Goal: Task Accomplishment & Management: Manage account settings

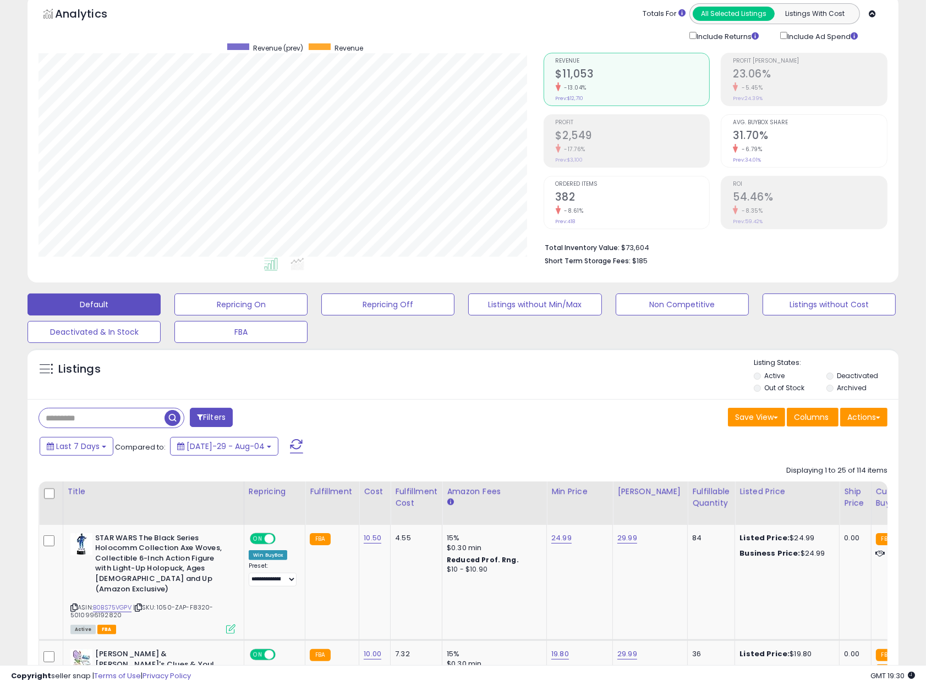
scroll to position [68, 0]
click at [116, 604] on link "B0BS75VGPV" at bounding box center [112, 608] width 38 height 9
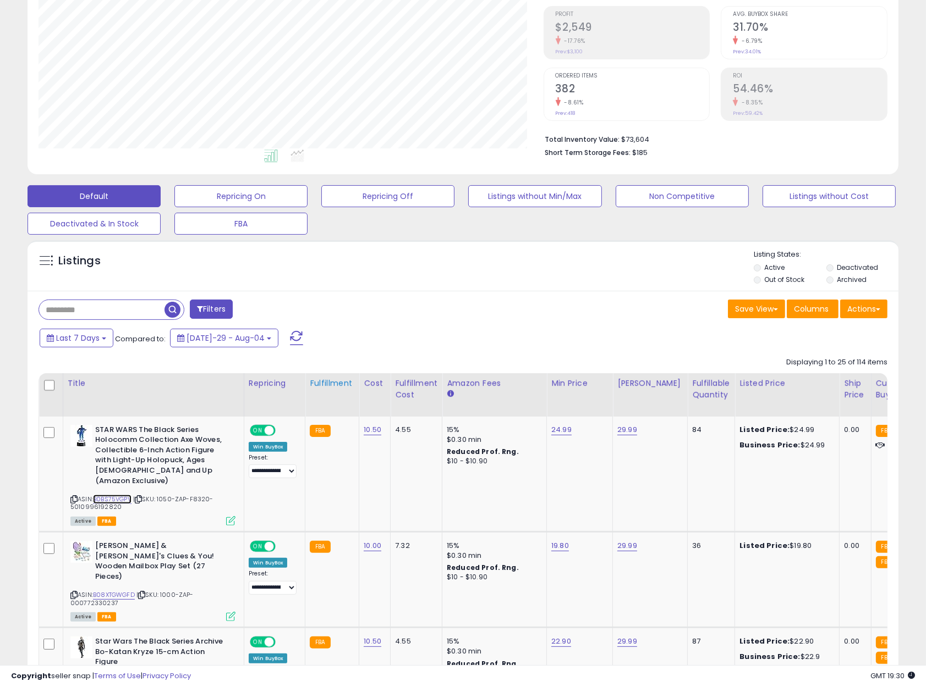
scroll to position [178, 0]
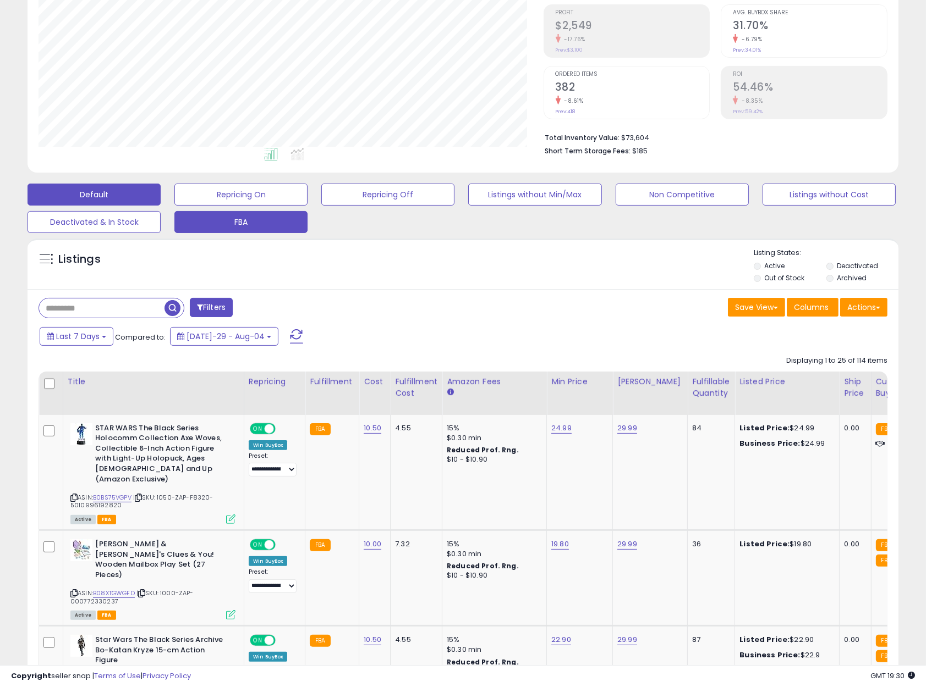
click at [239, 206] on button "FBA" at bounding box center [240, 195] width 133 height 22
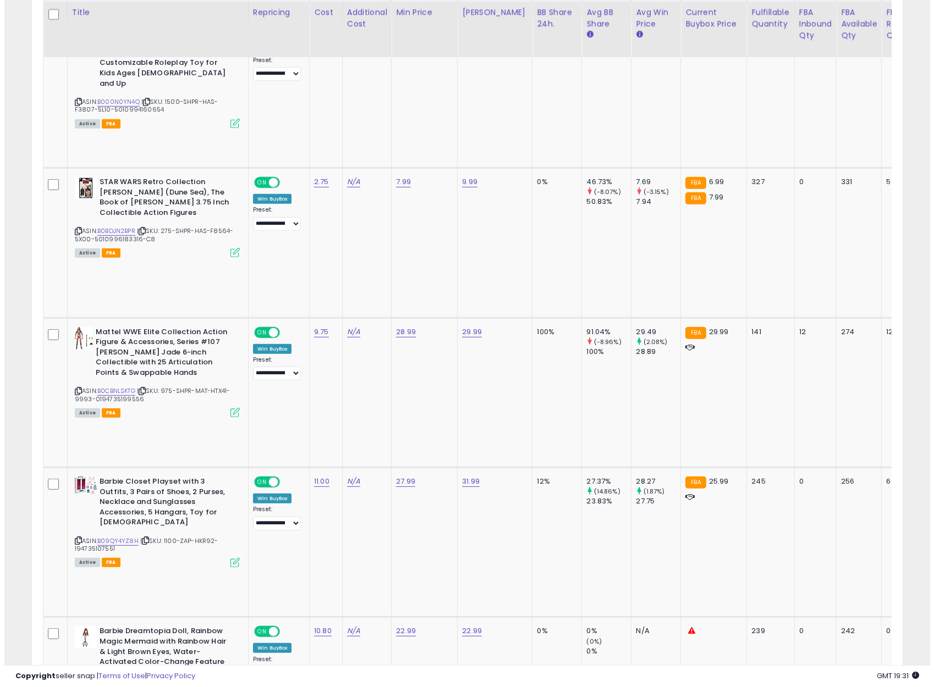
scroll to position [588, 0]
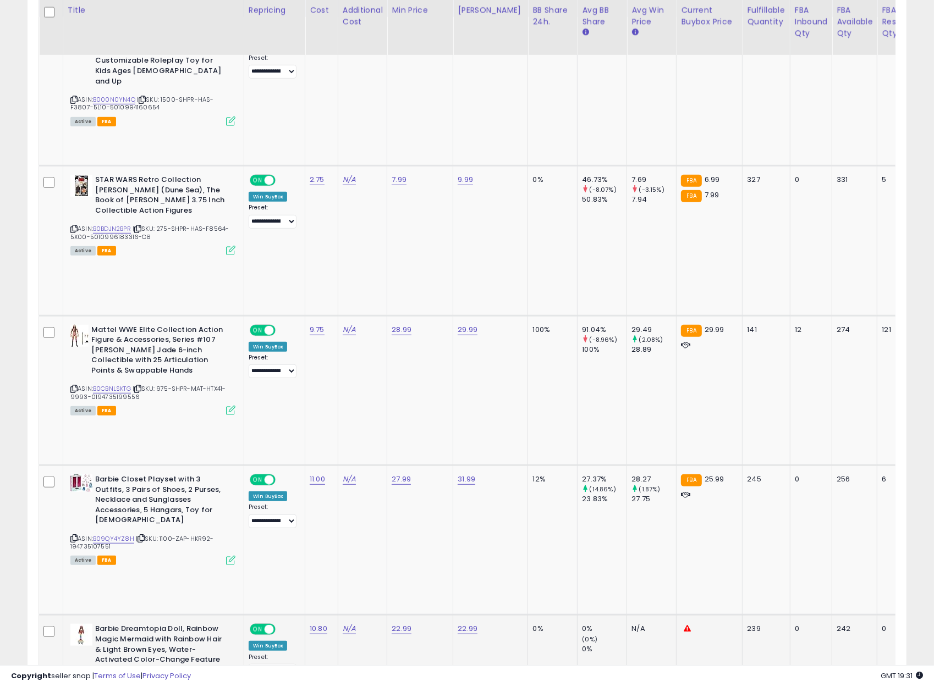
scroll to position [225, 509]
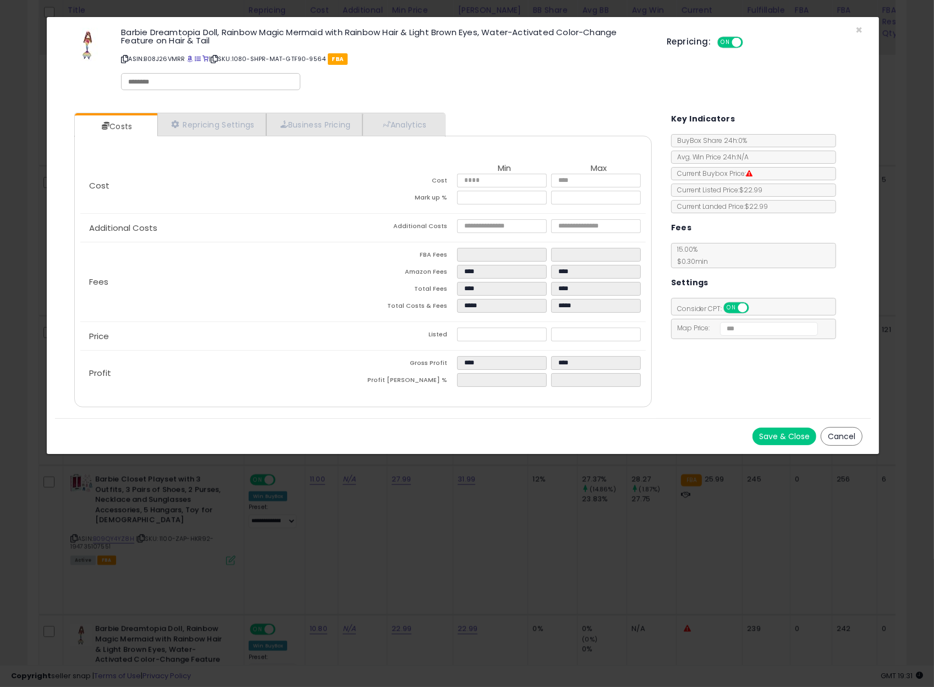
click at [851, 432] on button "Cancel" at bounding box center [842, 436] width 42 height 19
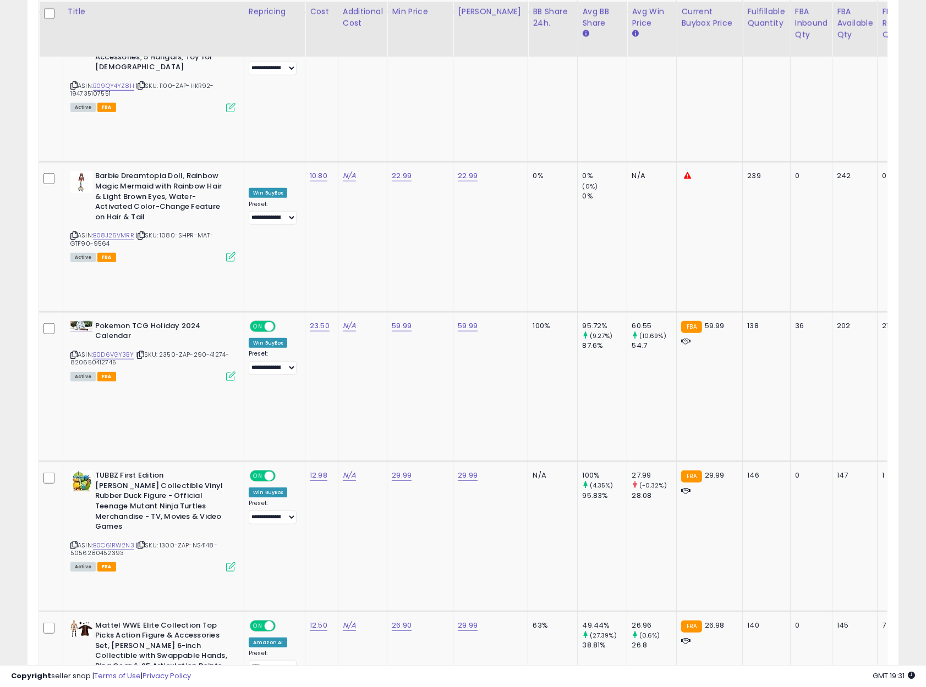
scroll to position [1042, 0]
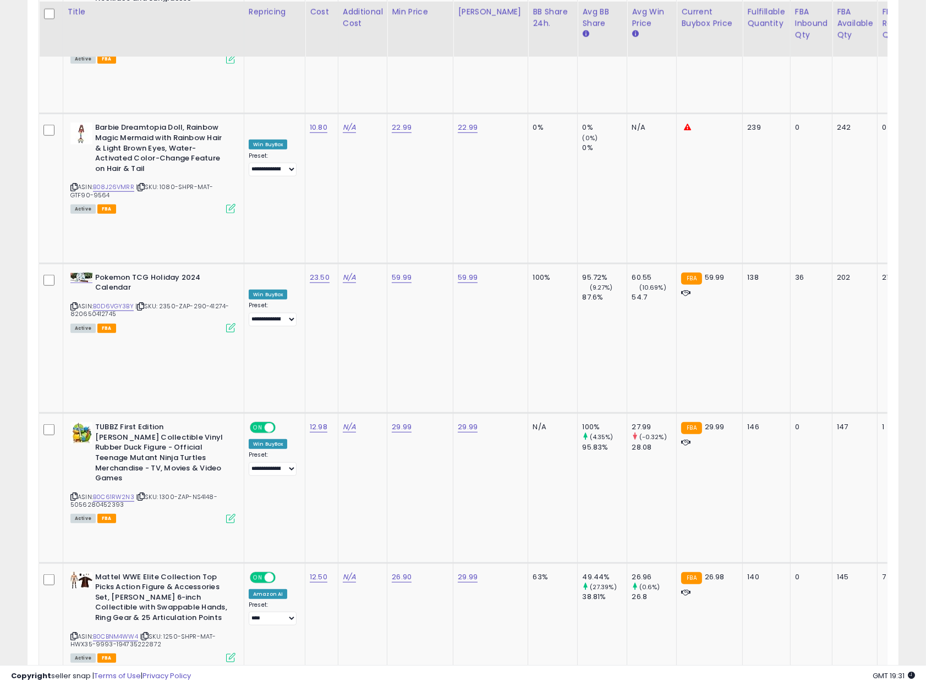
scroll to position [1091, 0]
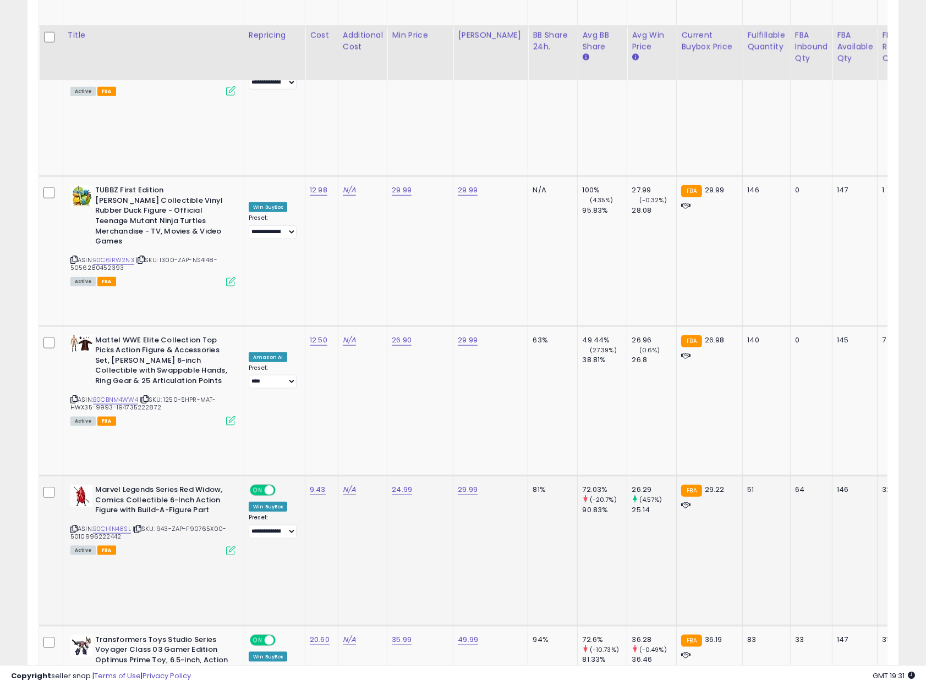
scroll to position [1356, 0]
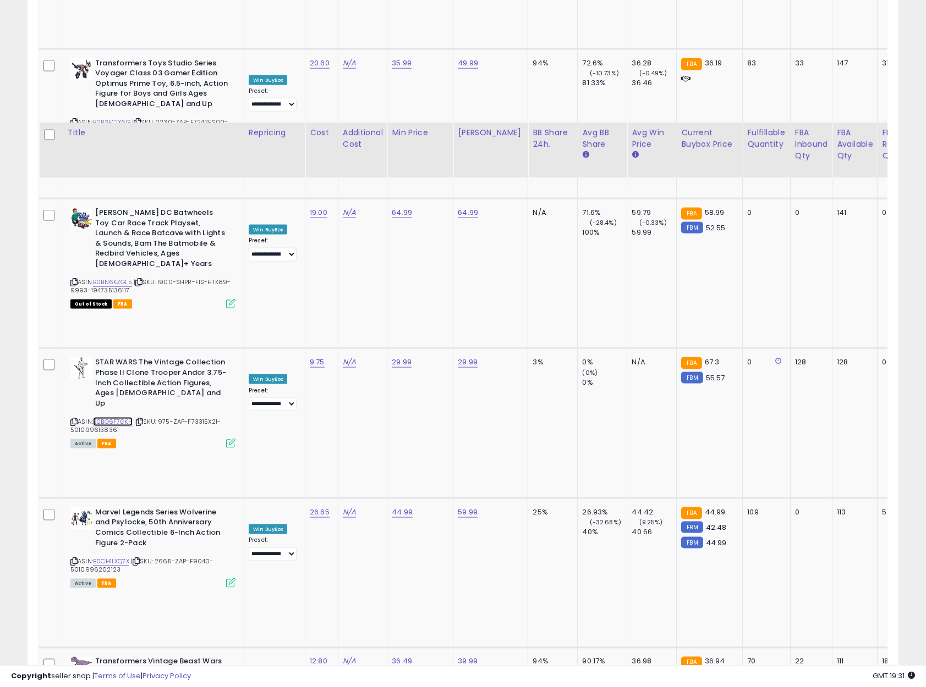
scroll to position [2088, 0]
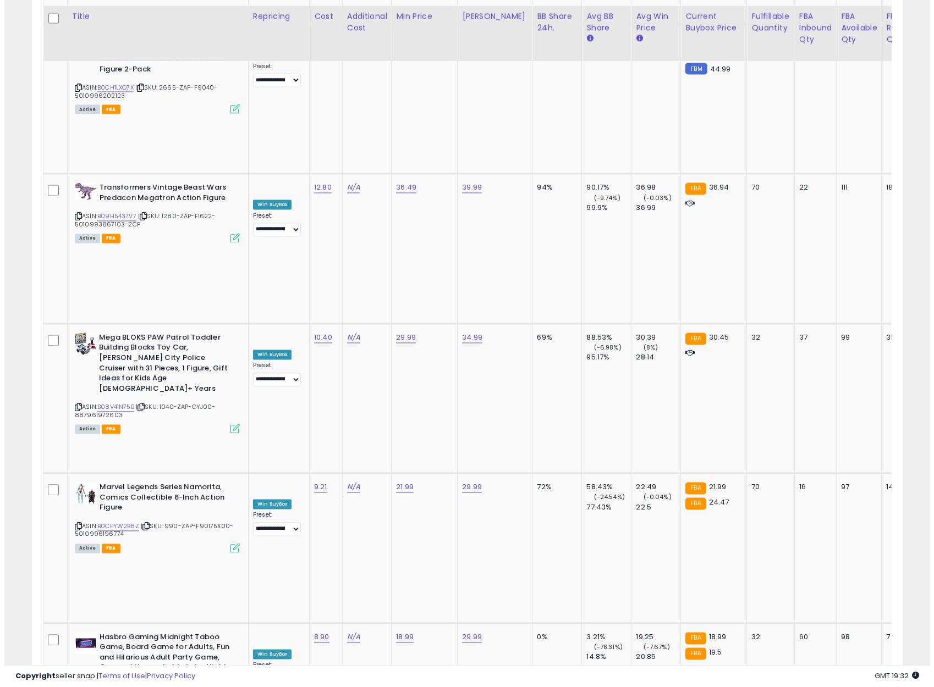
scroll to position [2390, 0]
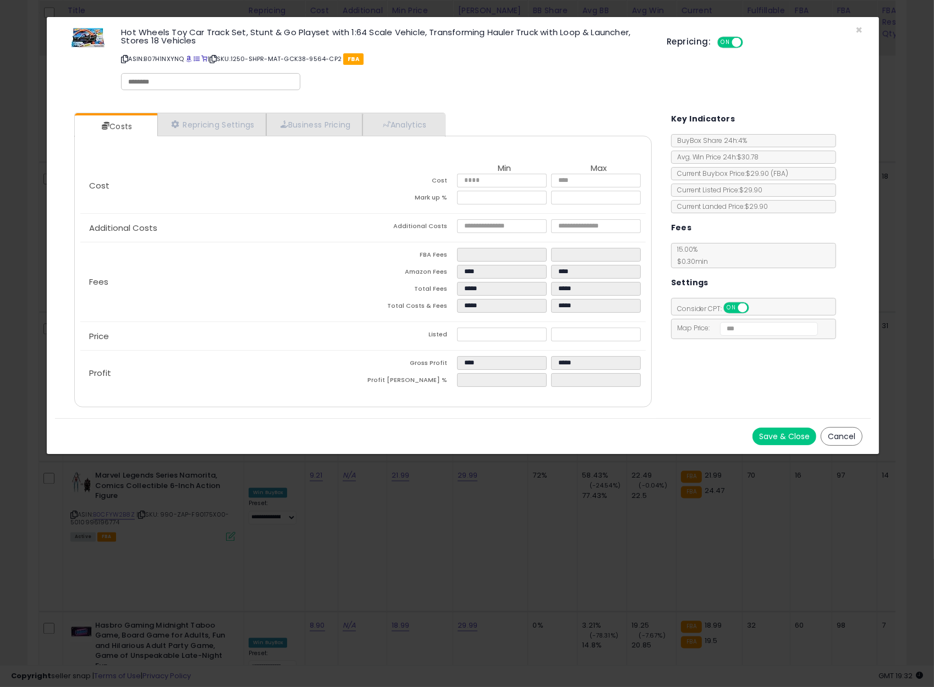
click at [851, 433] on button "Cancel" at bounding box center [842, 436] width 42 height 19
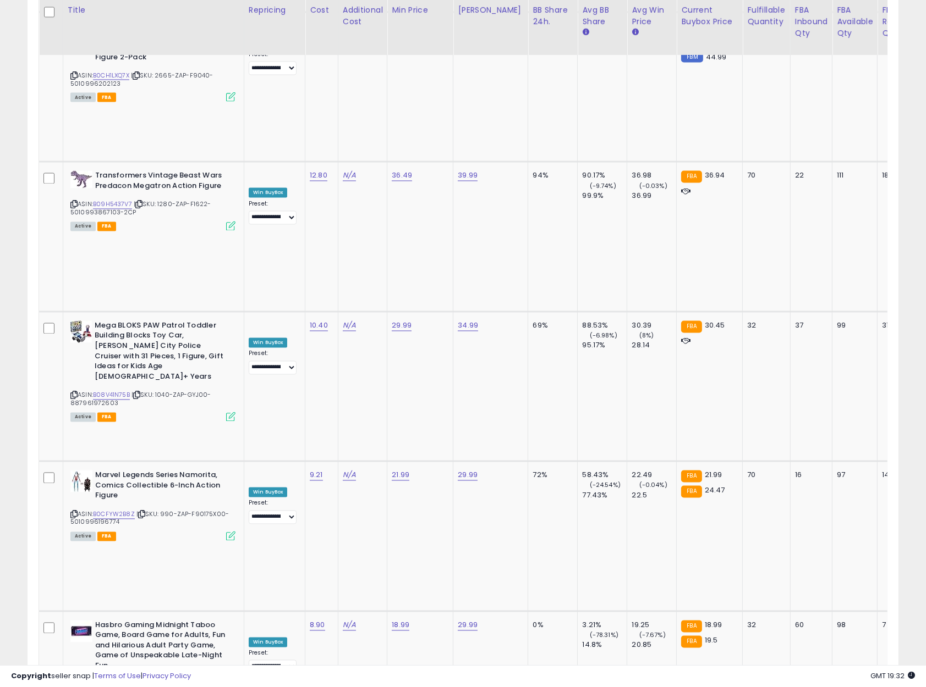
scroll to position [2475, 0]
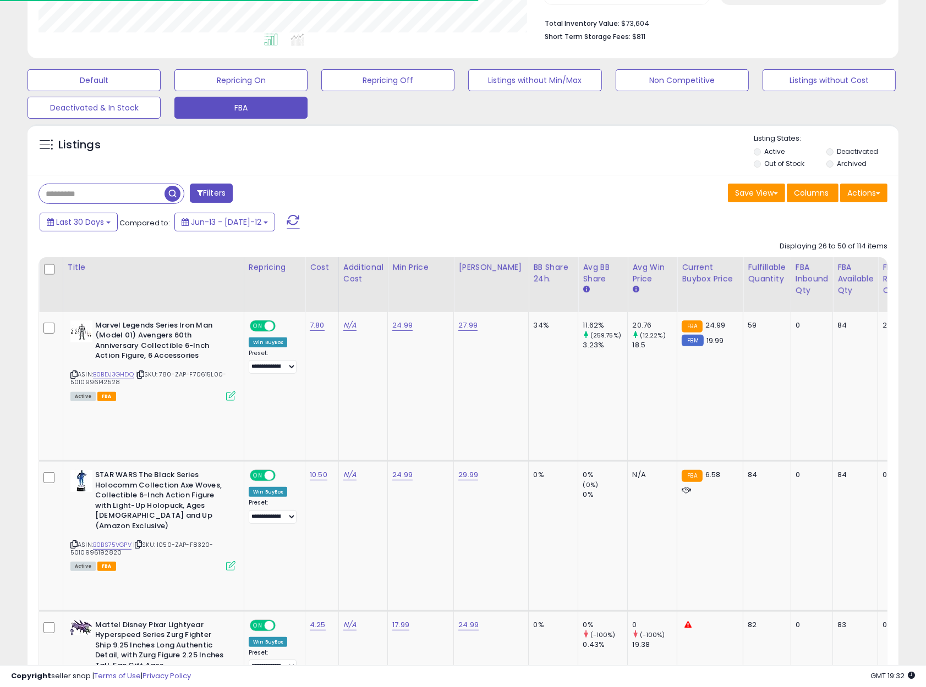
scroll to position [293, 0]
click at [122, 376] on link "B0BDJ3GHDQ" at bounding box center [113, 374] width 41 height 9
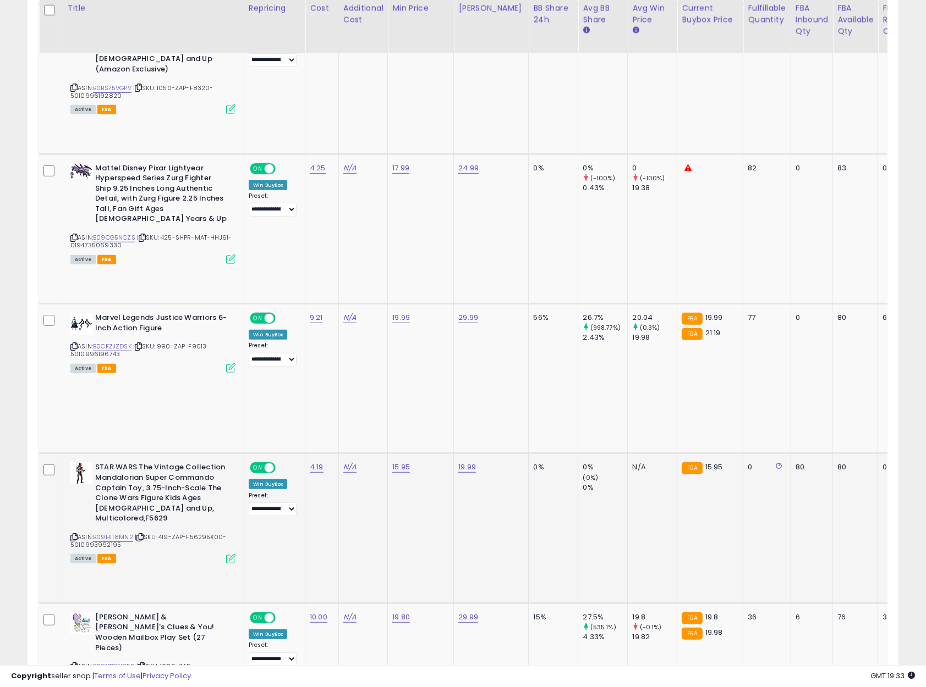
scroll to position [752, 0]
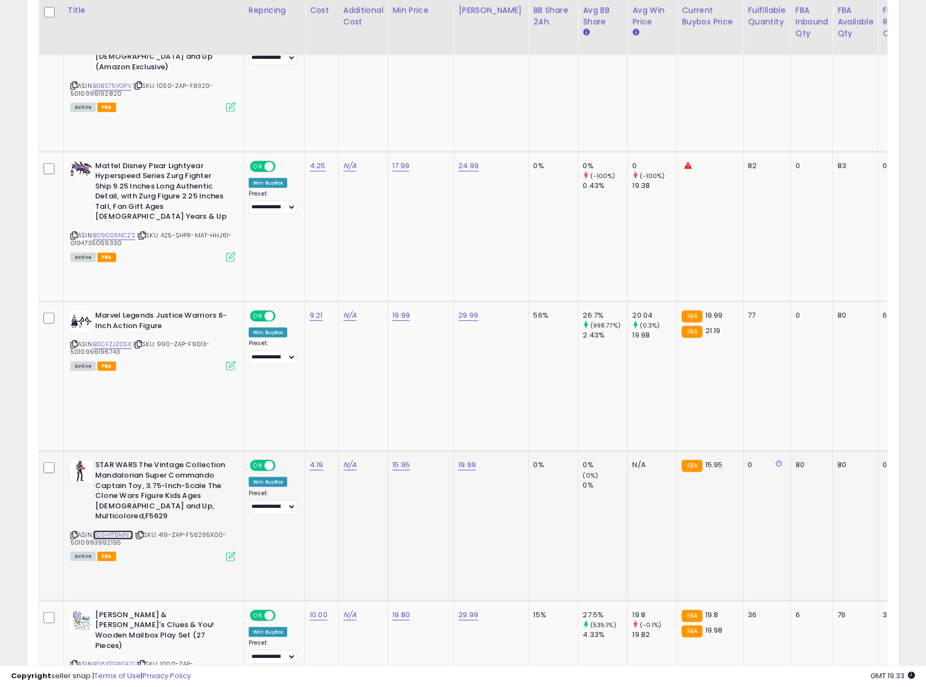
click at [114, 531] on link "B09H1T8MN2" at bounding box center [113, 535] width 40 height 9
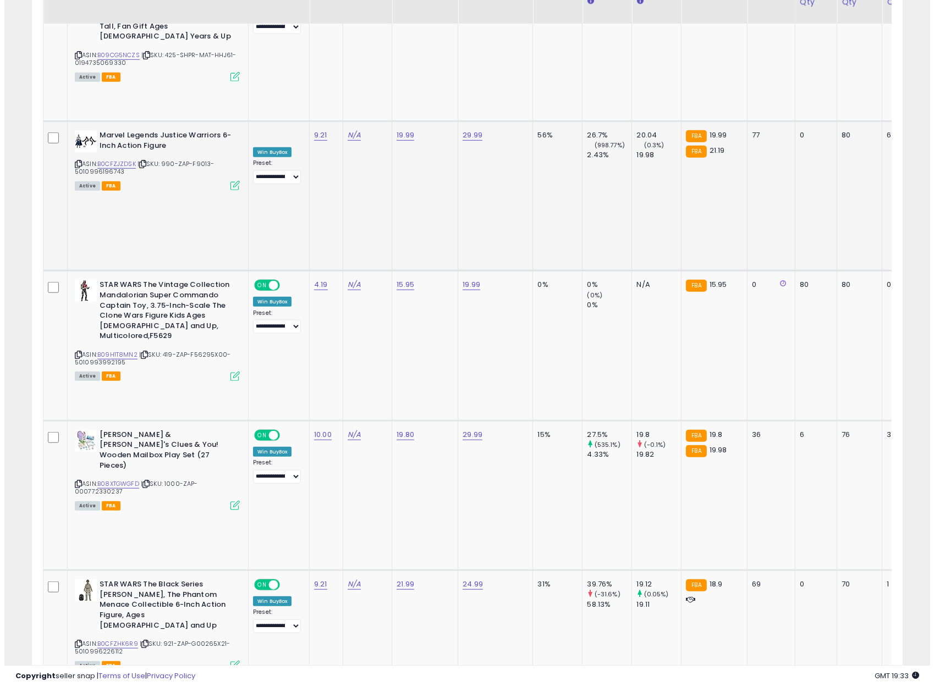
scroll to position [944, 0]
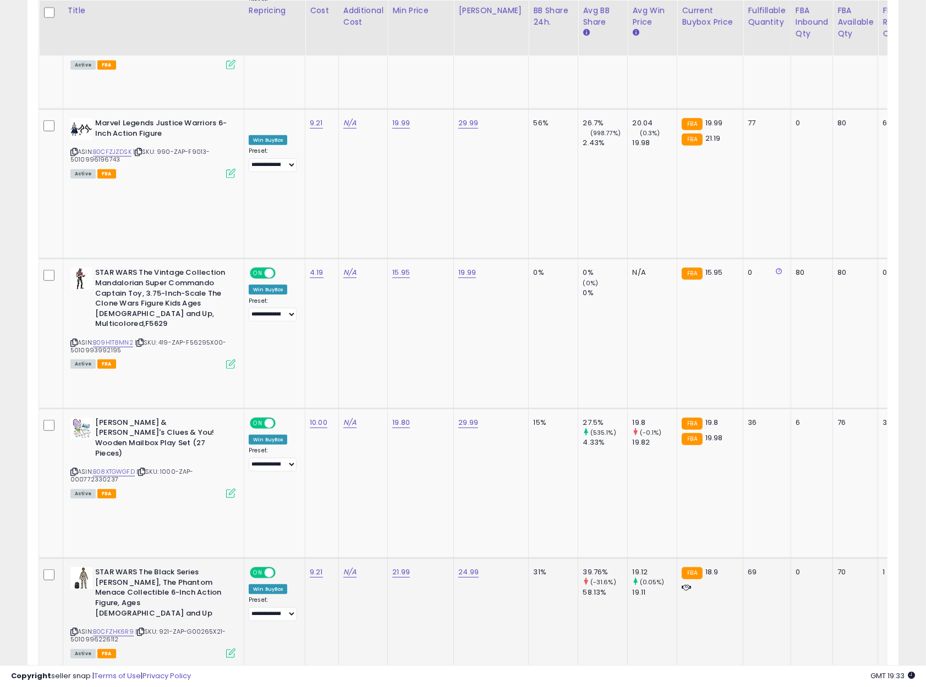
click at [228, 649] on icon at bounding box center [230, 653] width 9 height 9
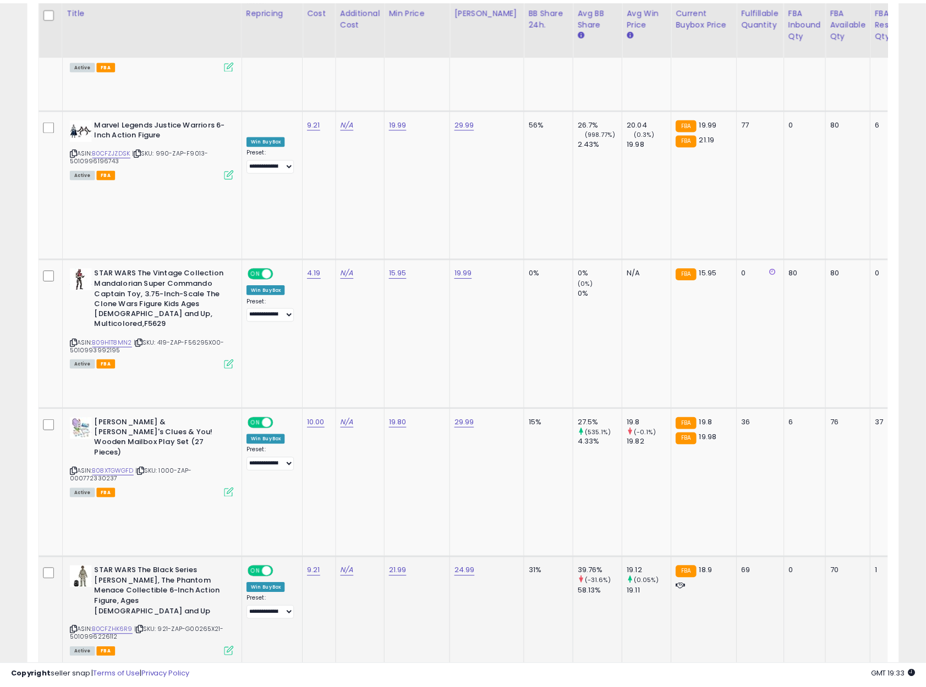
scroll to position [225, 509]
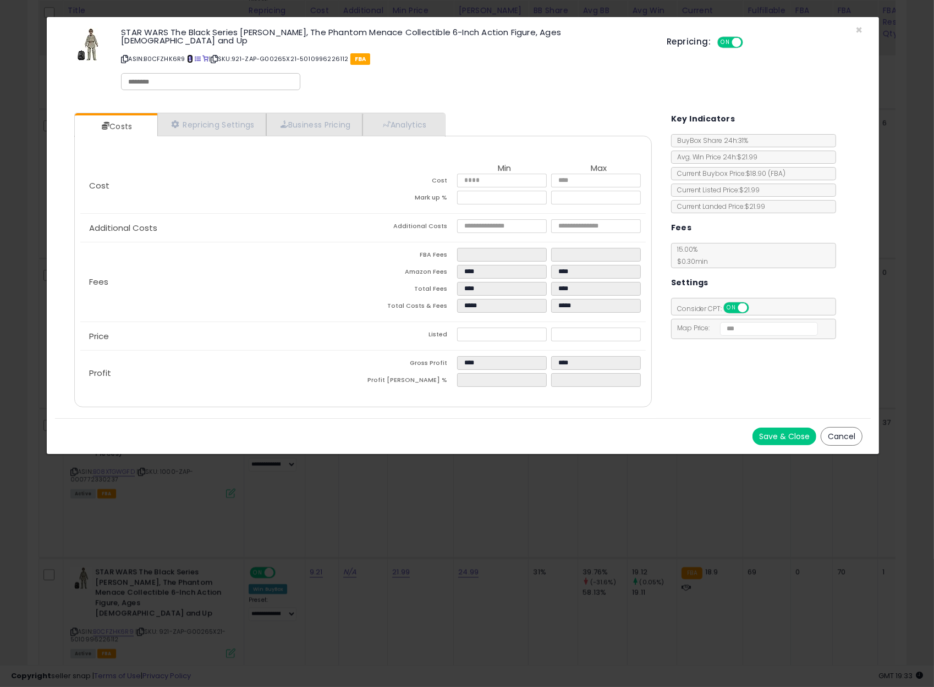
click at [193, 56] on span at bounding box center [190, 59] width 6 height 6
click at [847, 427] on button "Cancel" at bounding box center [842, 436] width 42 height 19
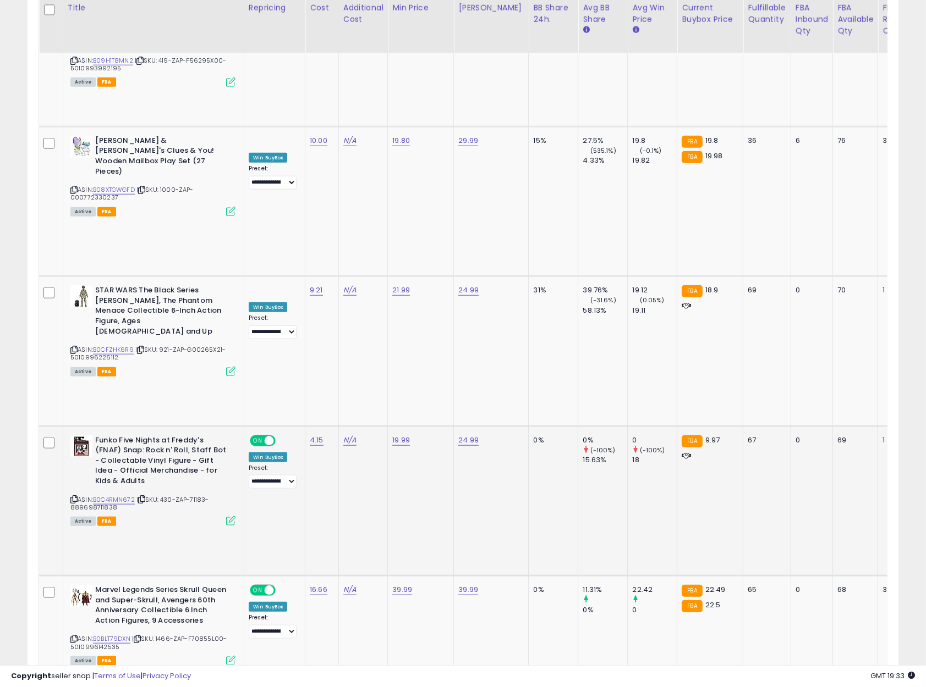
scroll to position [1228, 0]
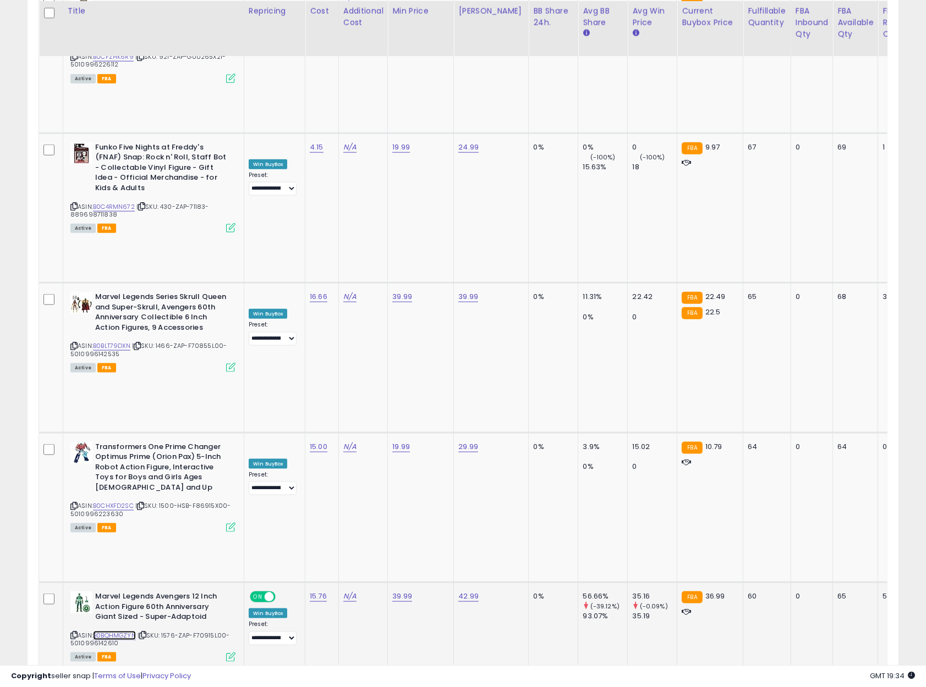
scroll to position [1520, 0]
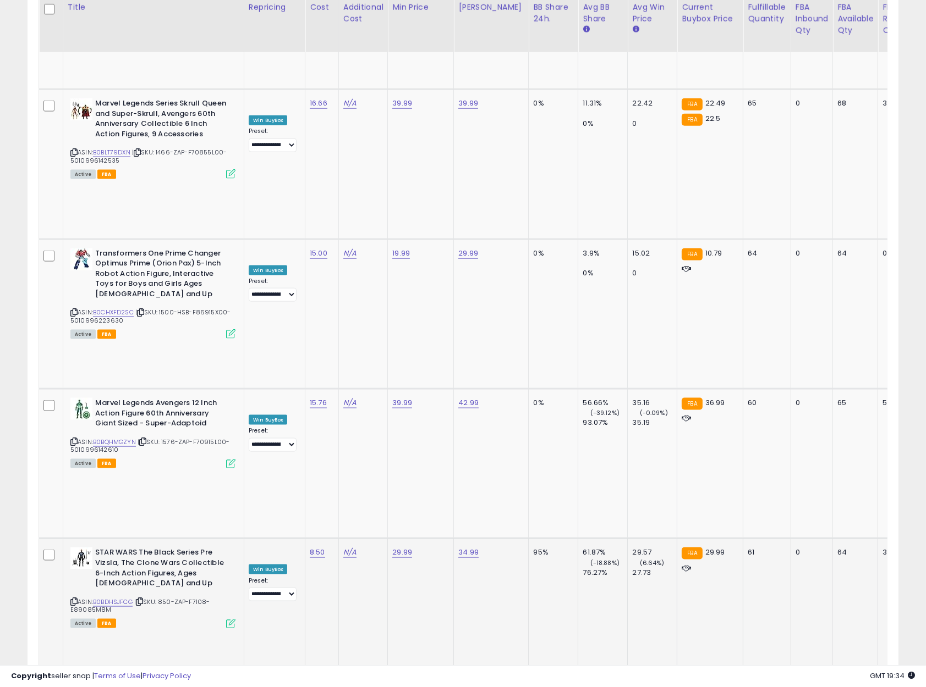
scroll to position [1714, 0]
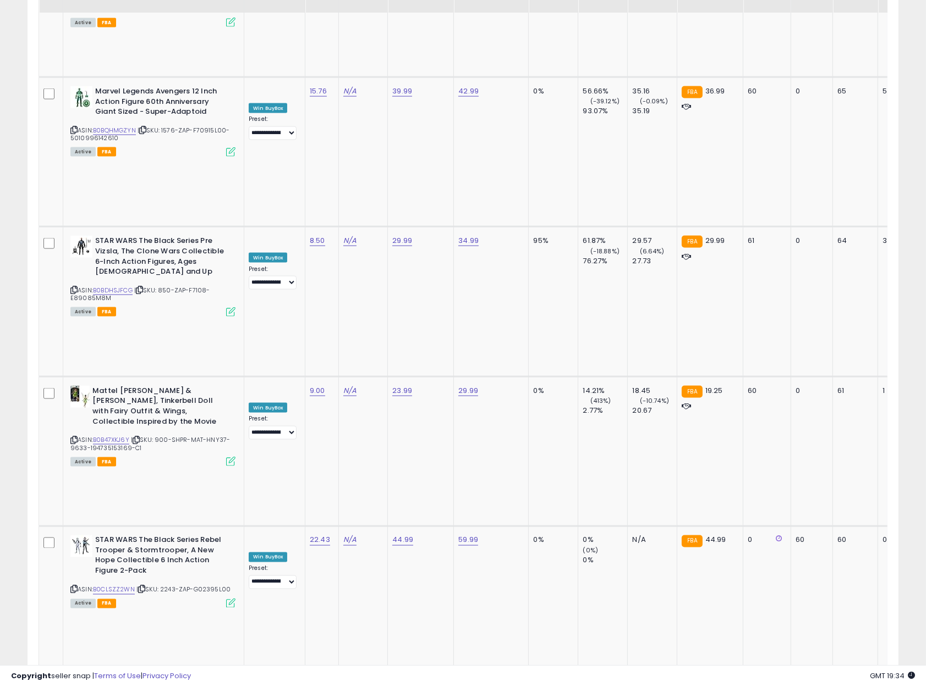
scroll to position [2041, 0]
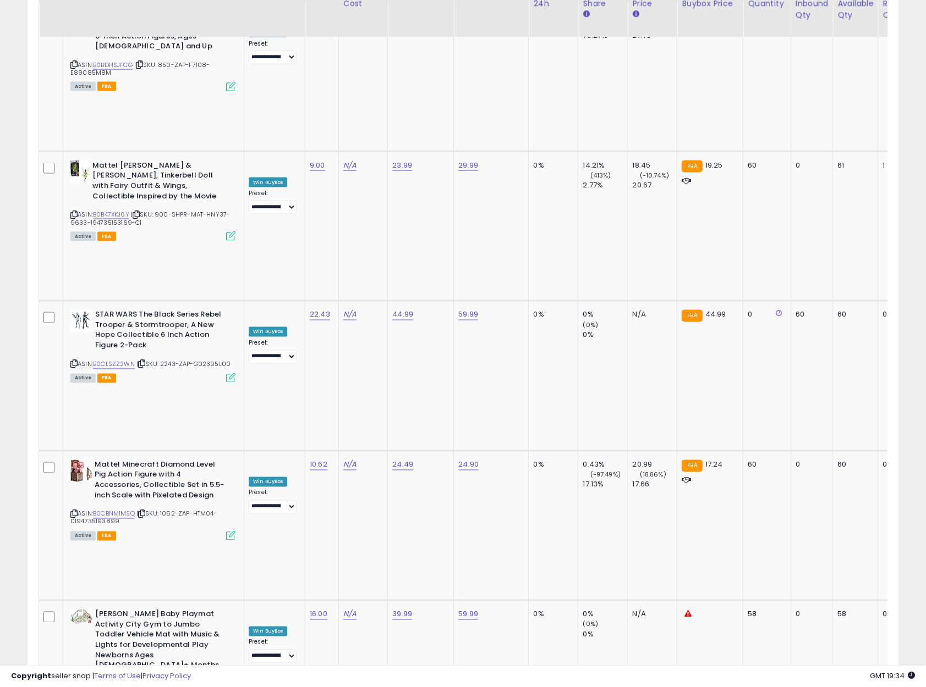
scroll to position [2253, 0]
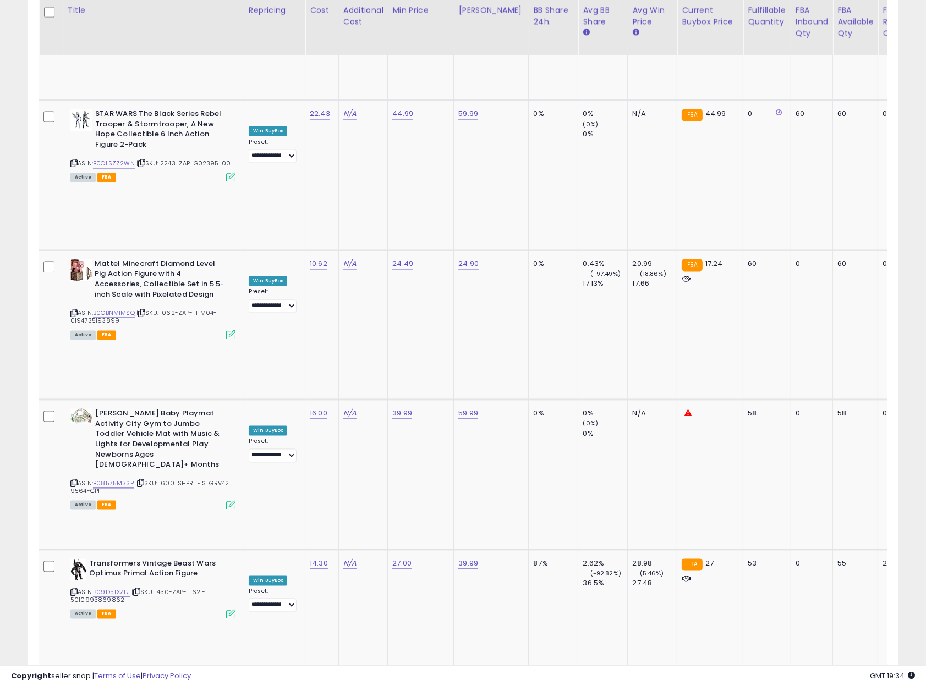
scroll to position [2464, 0]
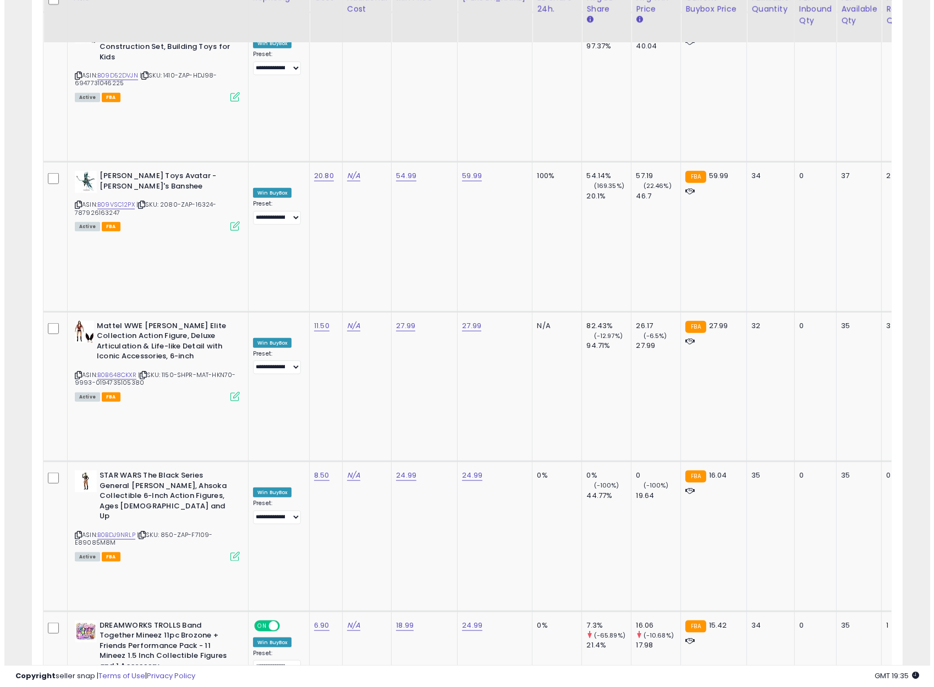
scroll to position [1353, 0]
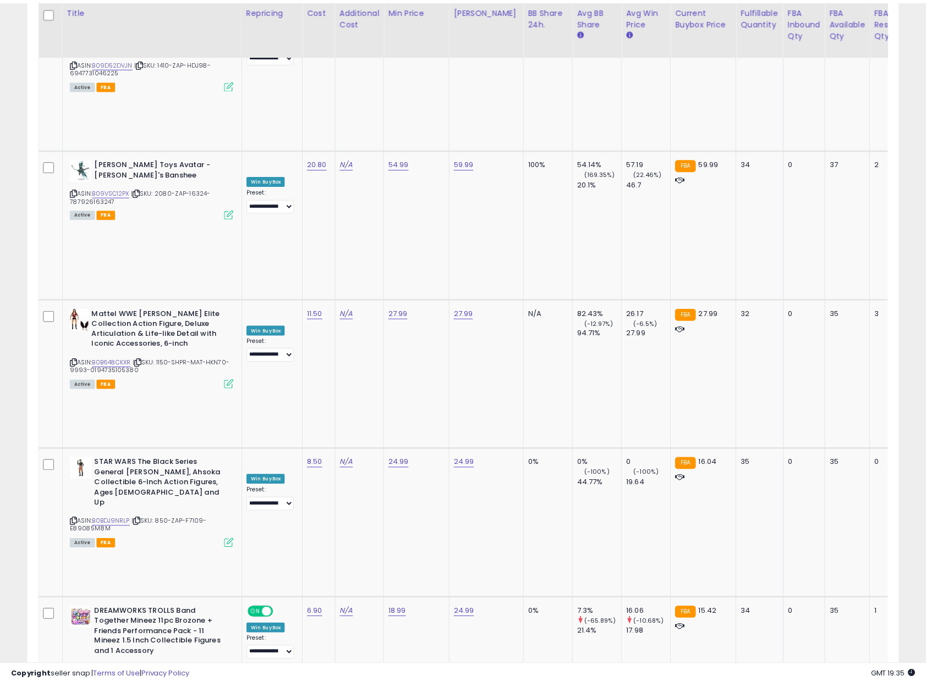
scroll to position [225, 509]
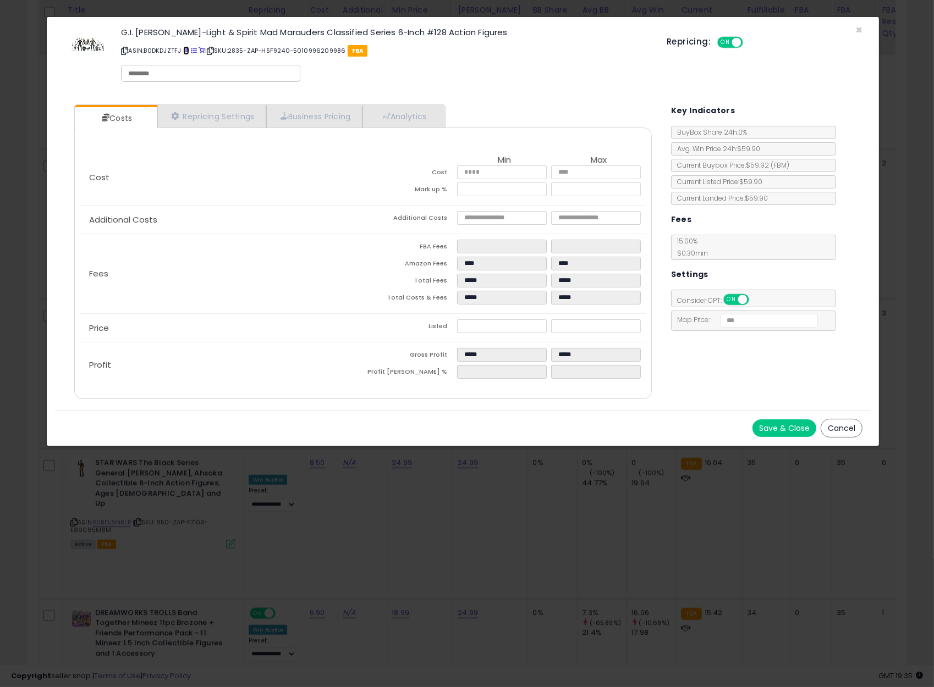
click at [189, 51] on span at bounding box center [186, 51] width 6 height 6
click at [833, 436] on button "Cancel" at bounding box center [842, 428] width 42 height 19
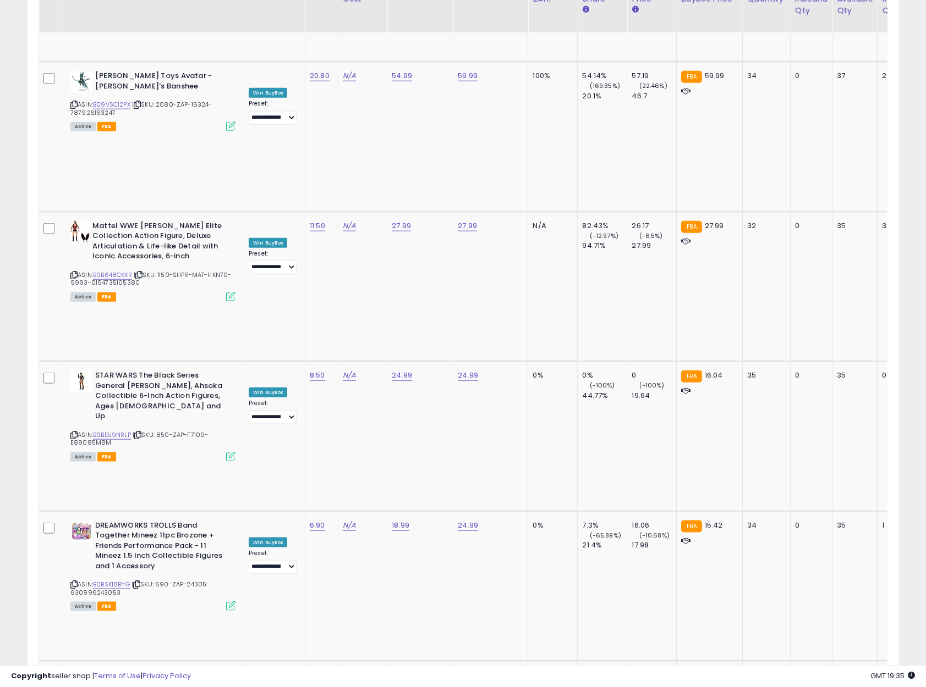
scroll to position [1444, 0]
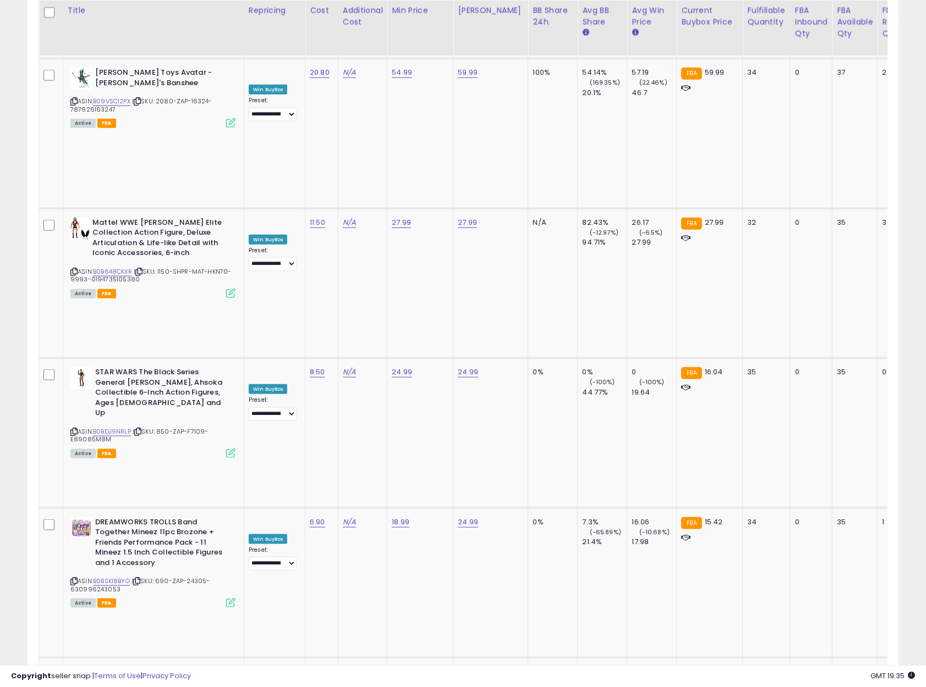
click at [390, 174] on input "*****" at bounding box center [371, 182] width 98 height 19
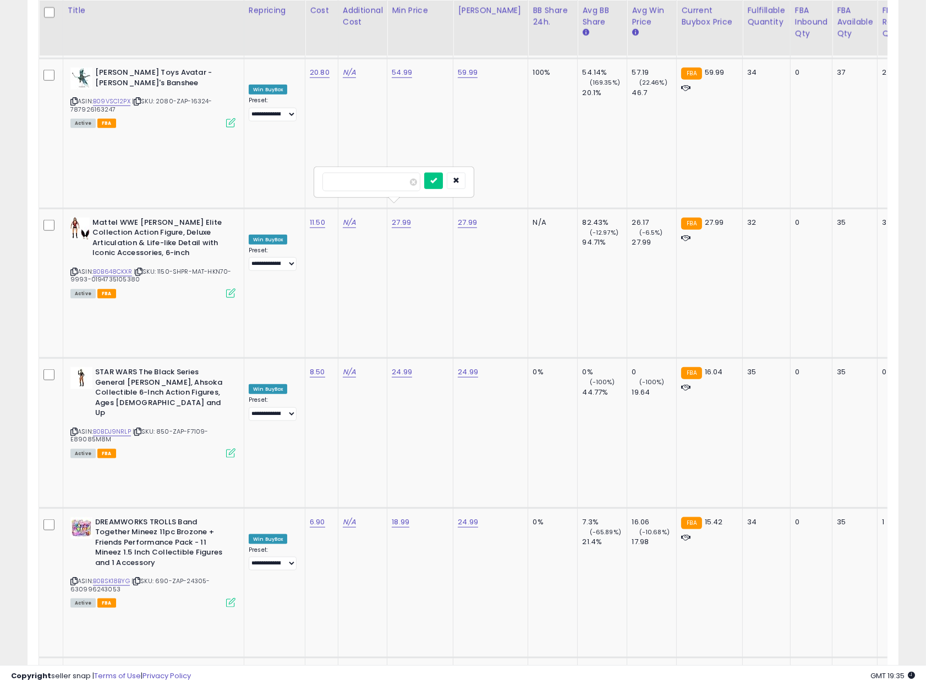
type input "*"
type input "*****"
click button "submit" at bounding box center [433, 181] width 19 height 16
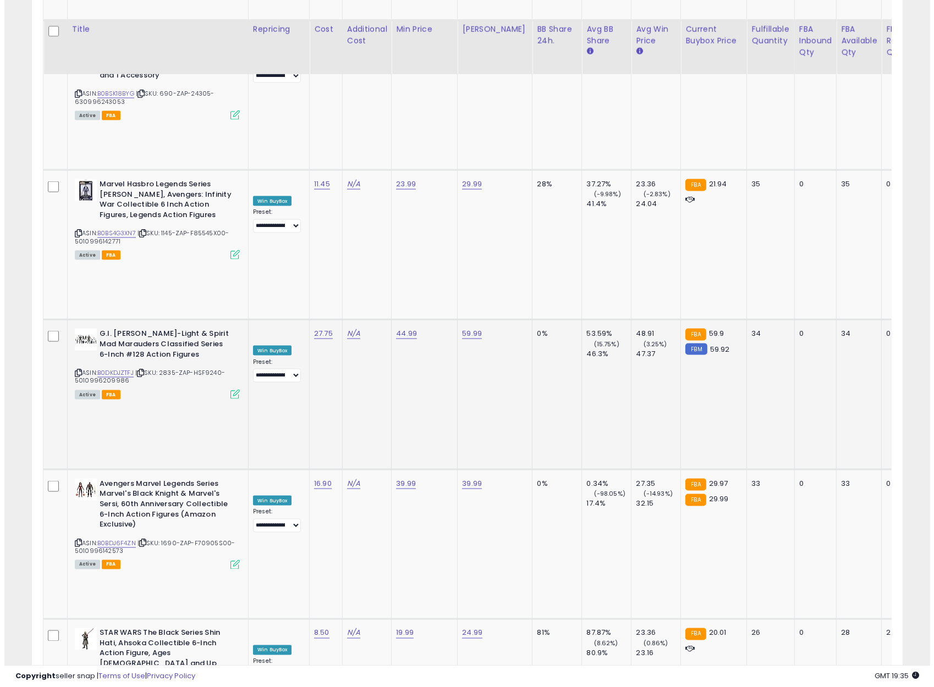
scroll to position [1954, 0]
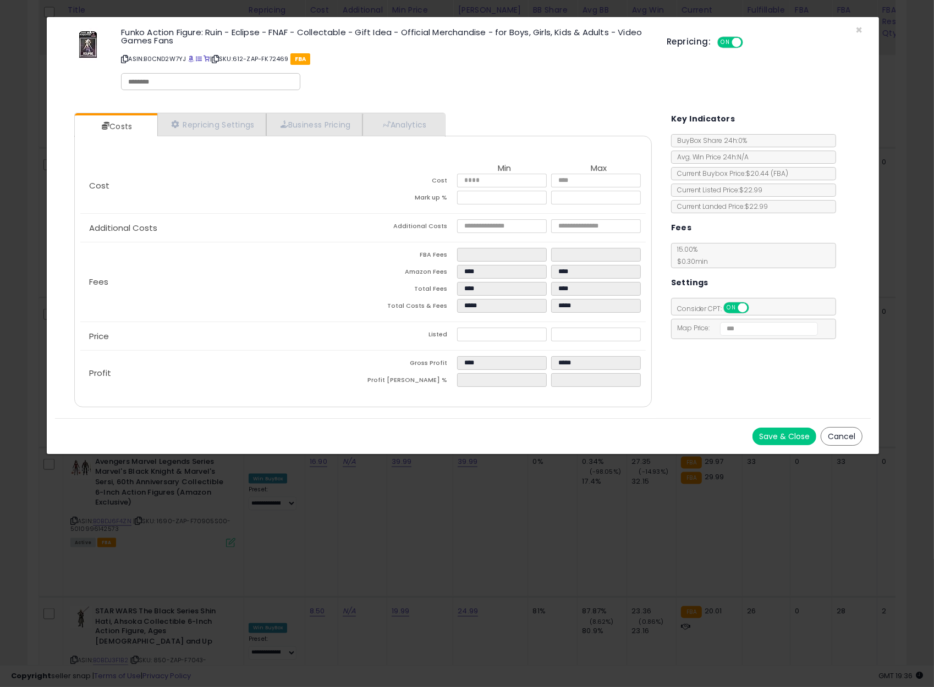
click at [840, 432] on button "Cancel" at bounding box center [842, 436] width 42 height 19
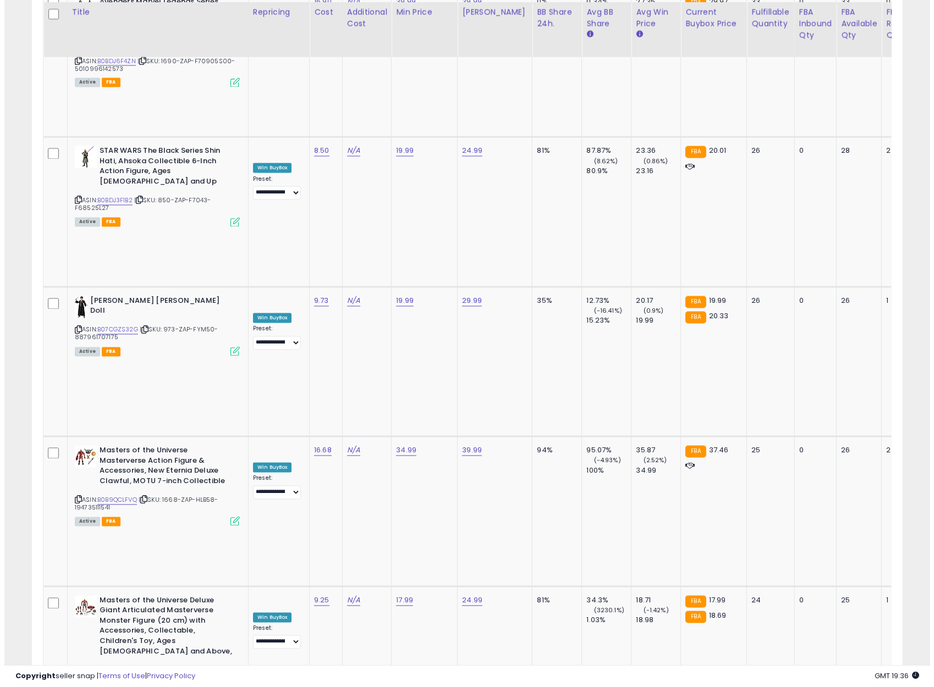
scroll to position [2417, 0]
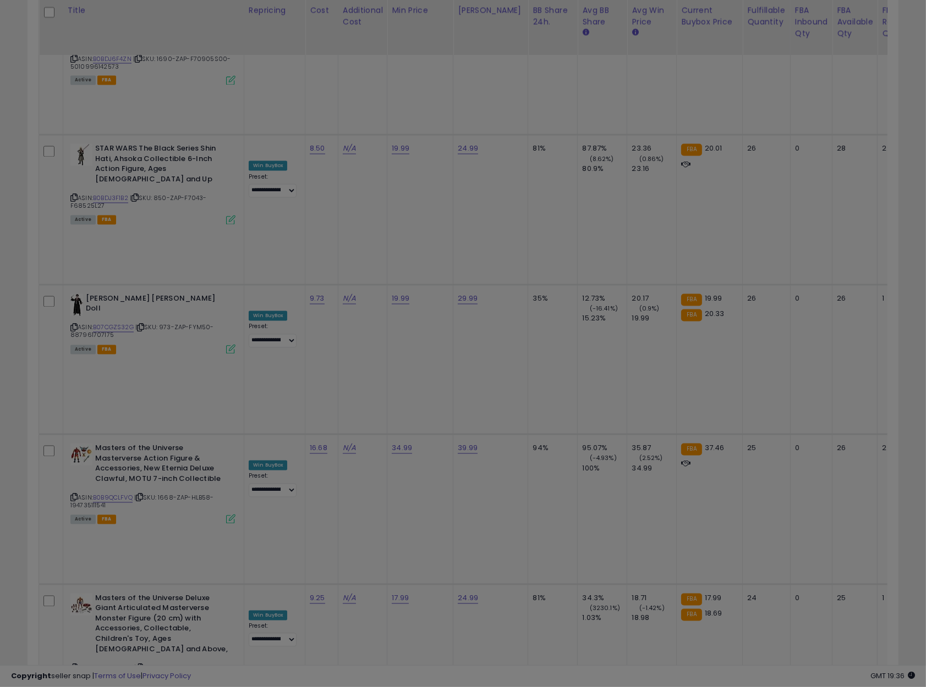
scroll to position [225, 509]
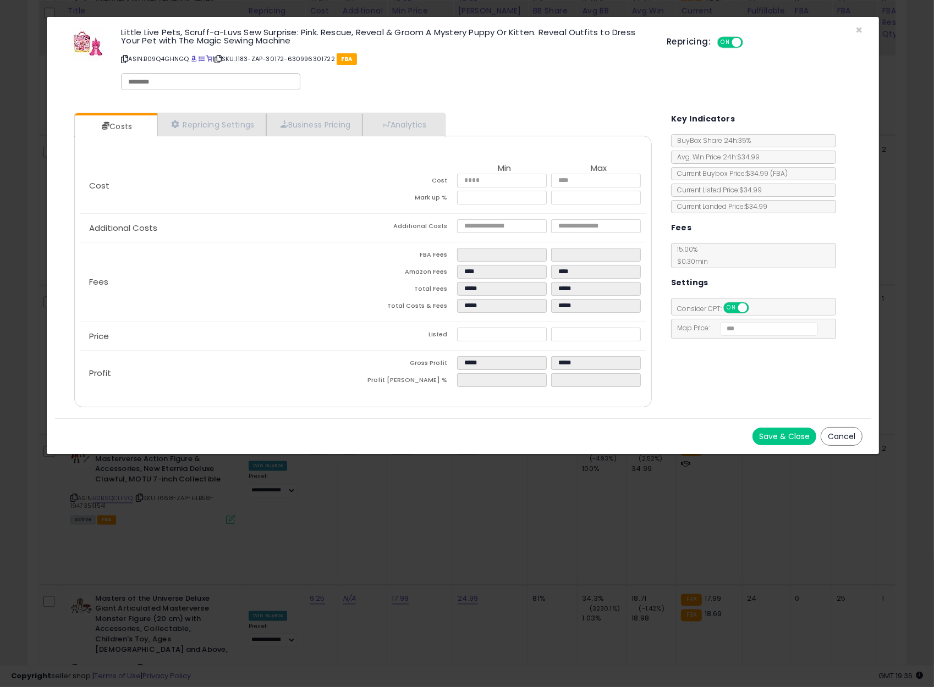
click at [829, 440] on button "Cancel" at bounding box center [842, 436] width 42 height 19
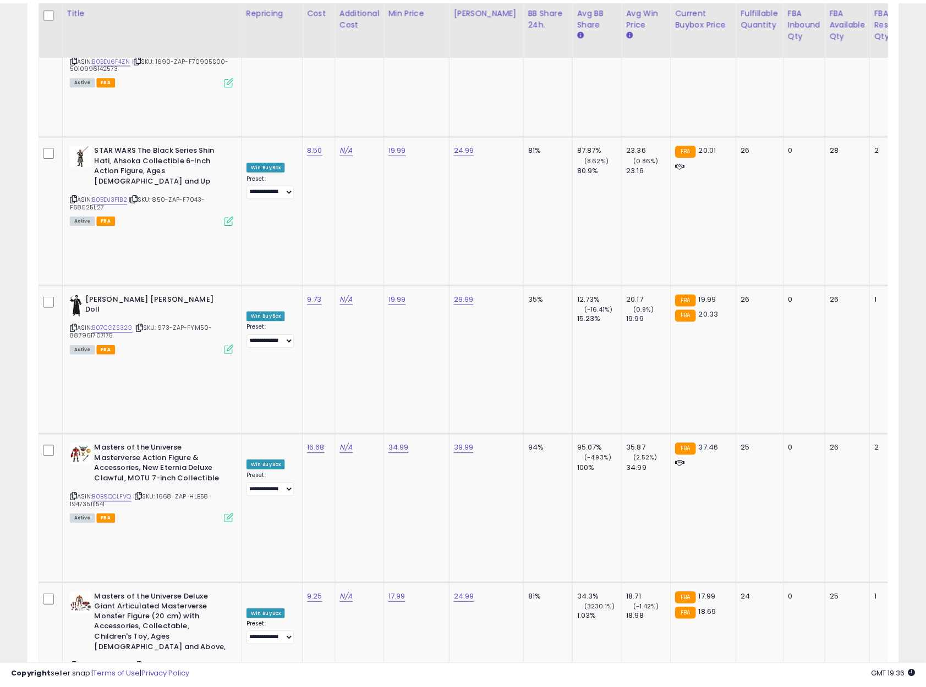
scroll to position [549746, 549467]
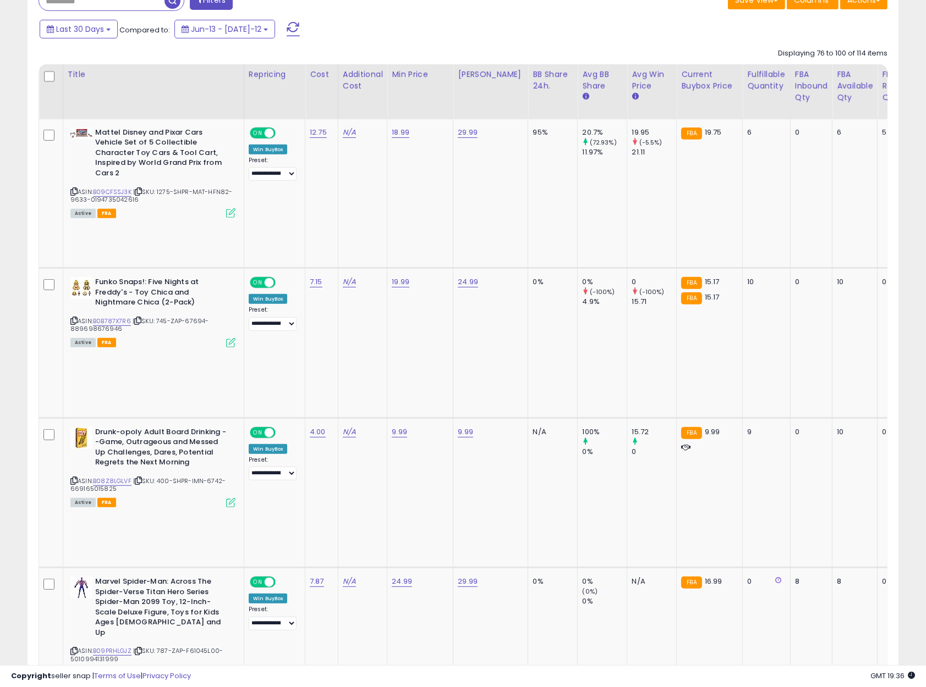
scroll to position [490, 0]
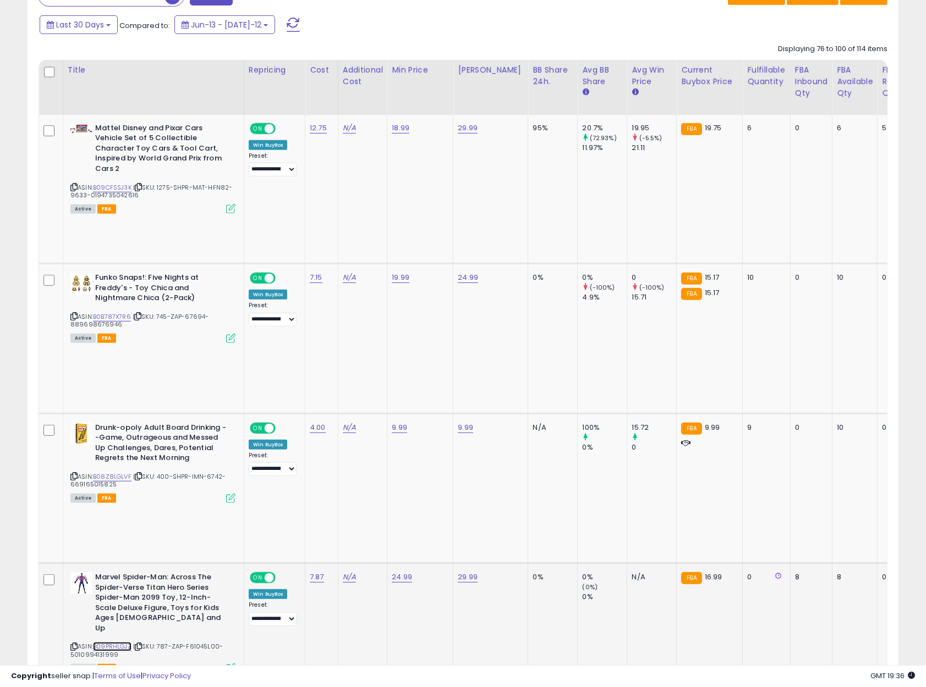
click at [122, 642] on link "B09PRHLGJZ" at bounding box center [112, 646] width 38 height 9
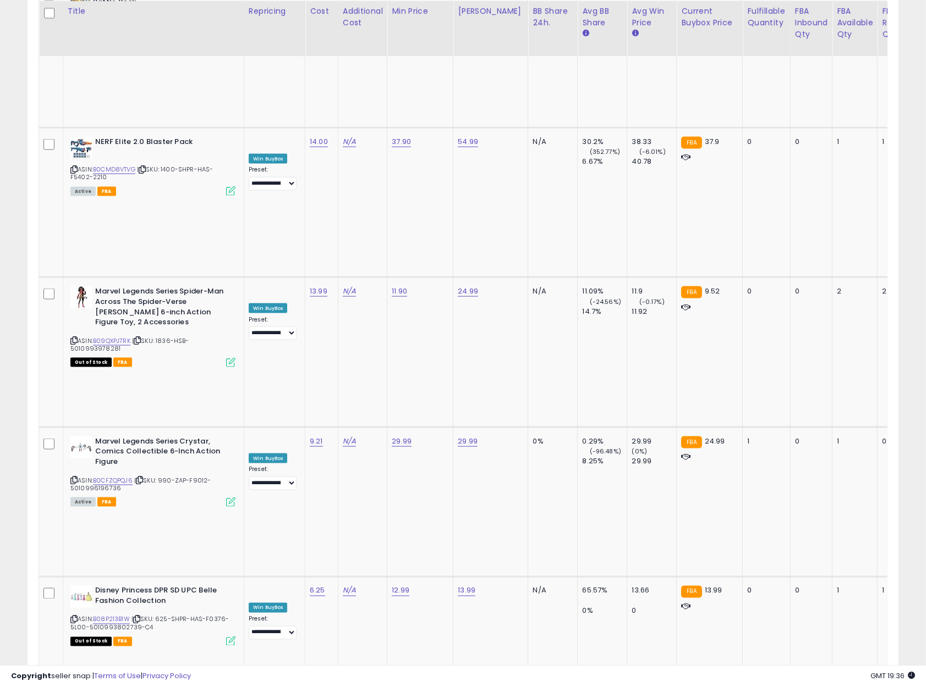
scroll to position [1975, 0]
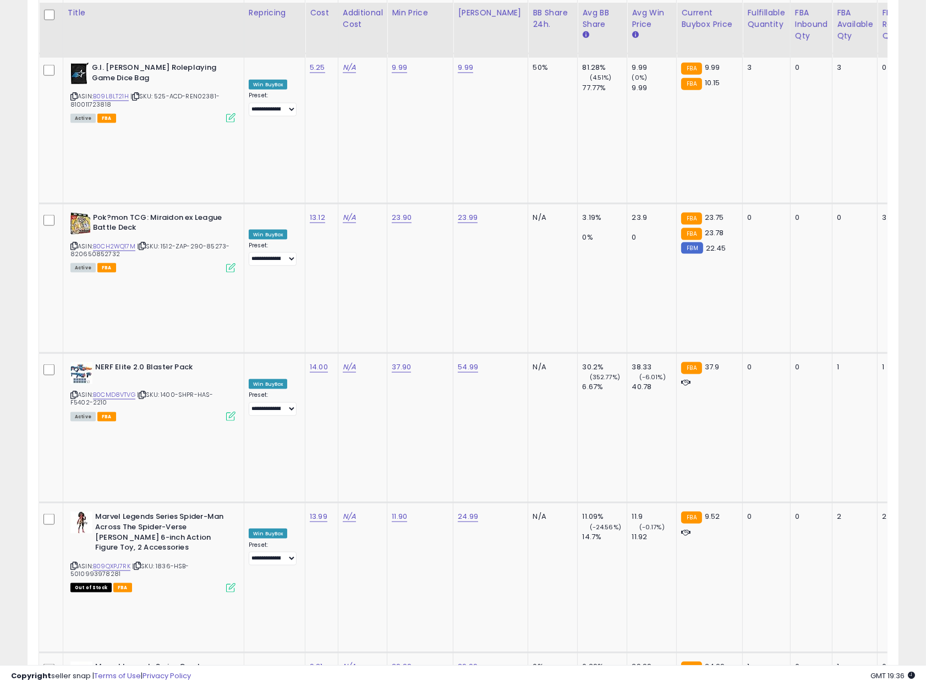
scroll to position [1750, 0]
